Goal: Navigation & Orientation: Understand site structure

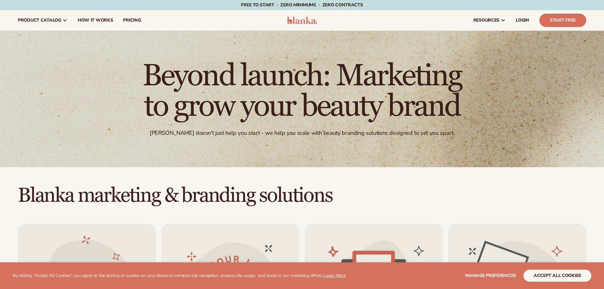
scroll to position [844, 0]
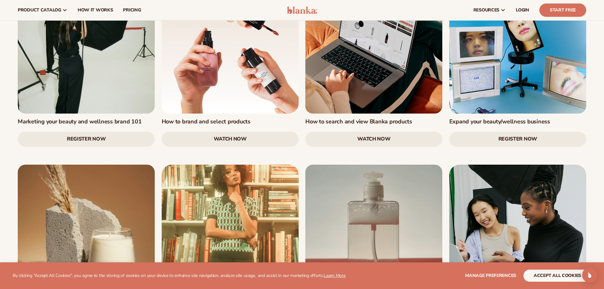
scroll to position [225, 0]
